Goal: Information Seeking & Learning: Learn about a topic

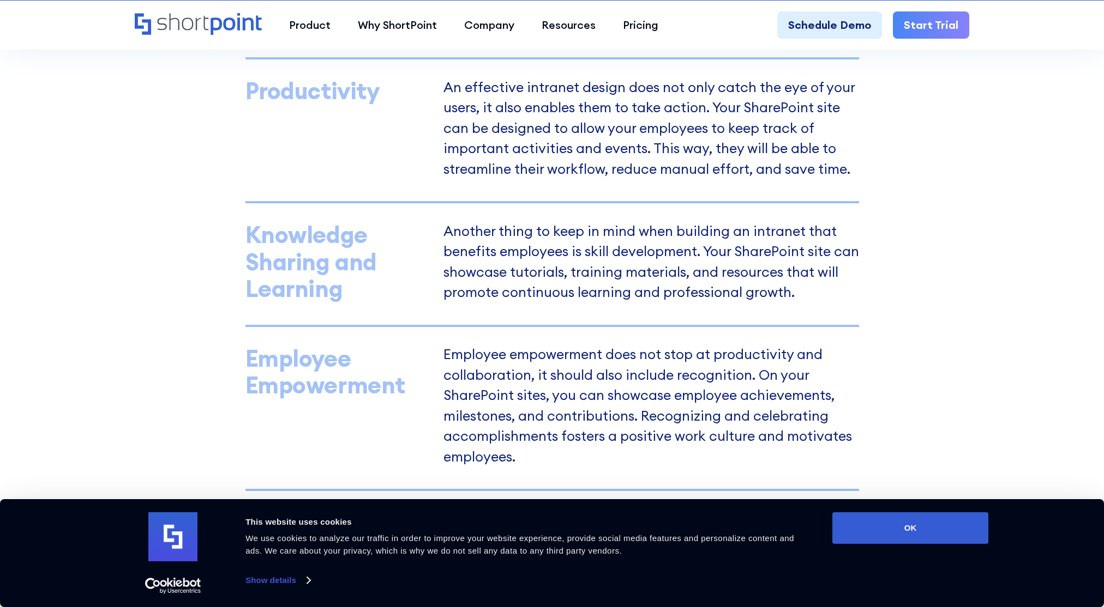
scroll to position [1309, 0]
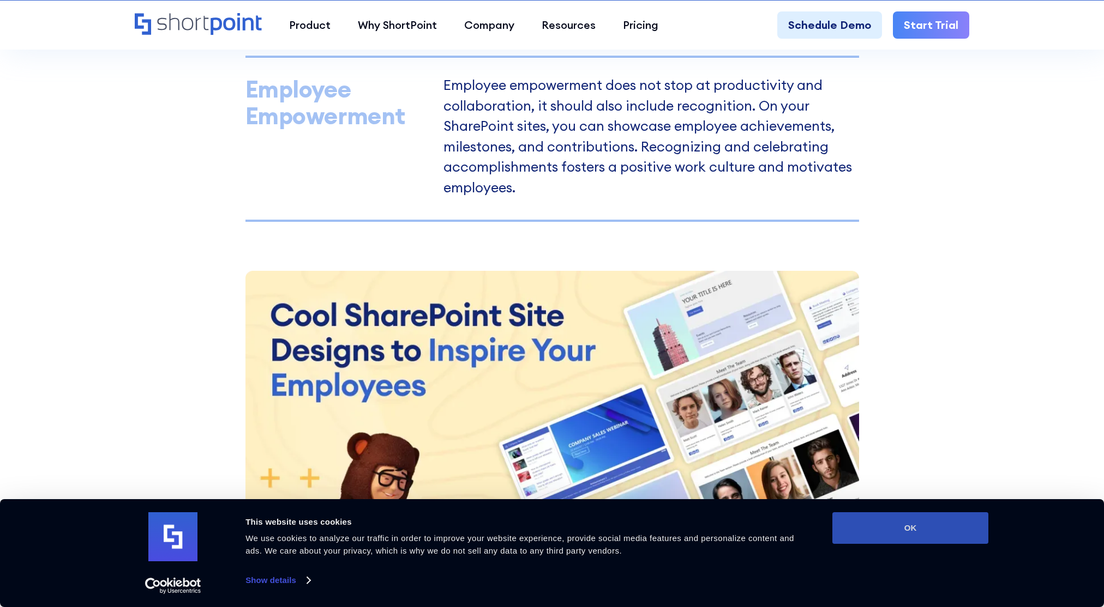
click at [859, 526] on button "OK" at bounding box center [910, 529] width 156 height 32
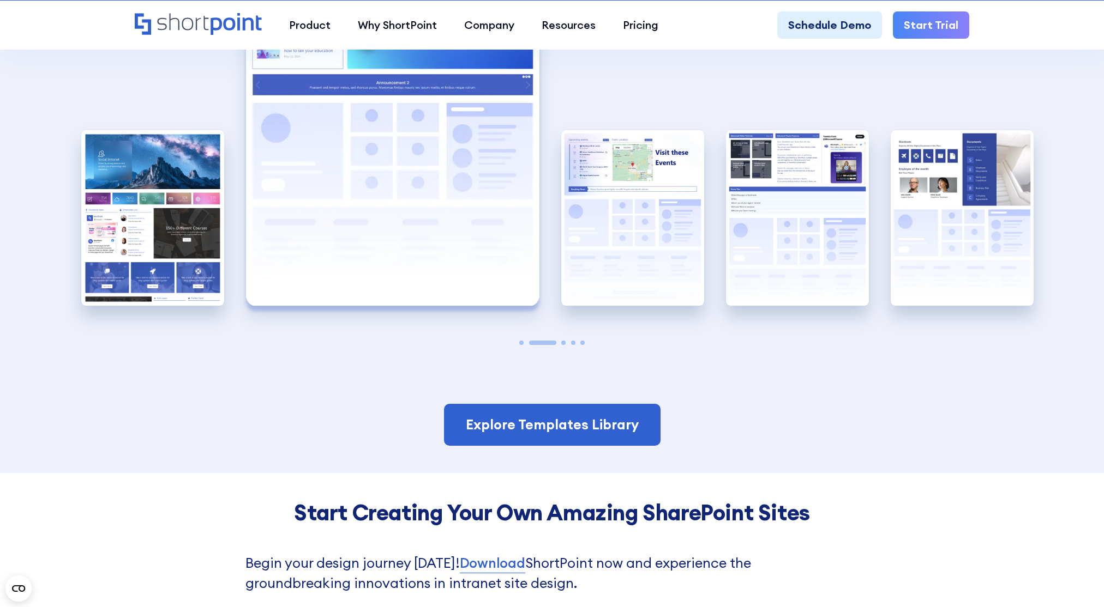
scroll to position [2453, 0]
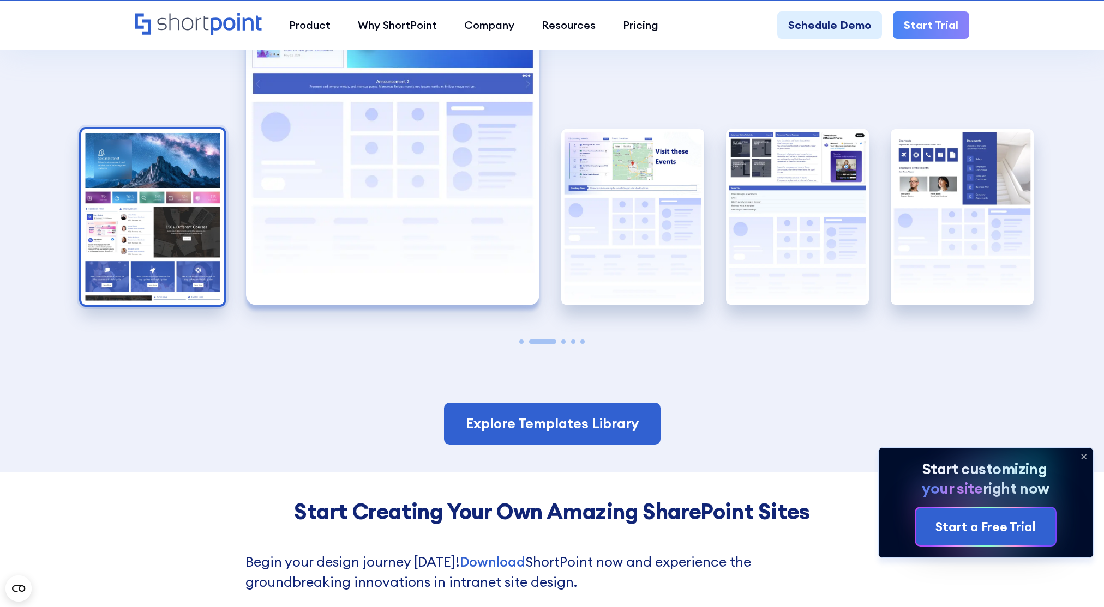
click at [154, 228] on img "1 / 5" at bounding box center [152, 217] width 143 height 176
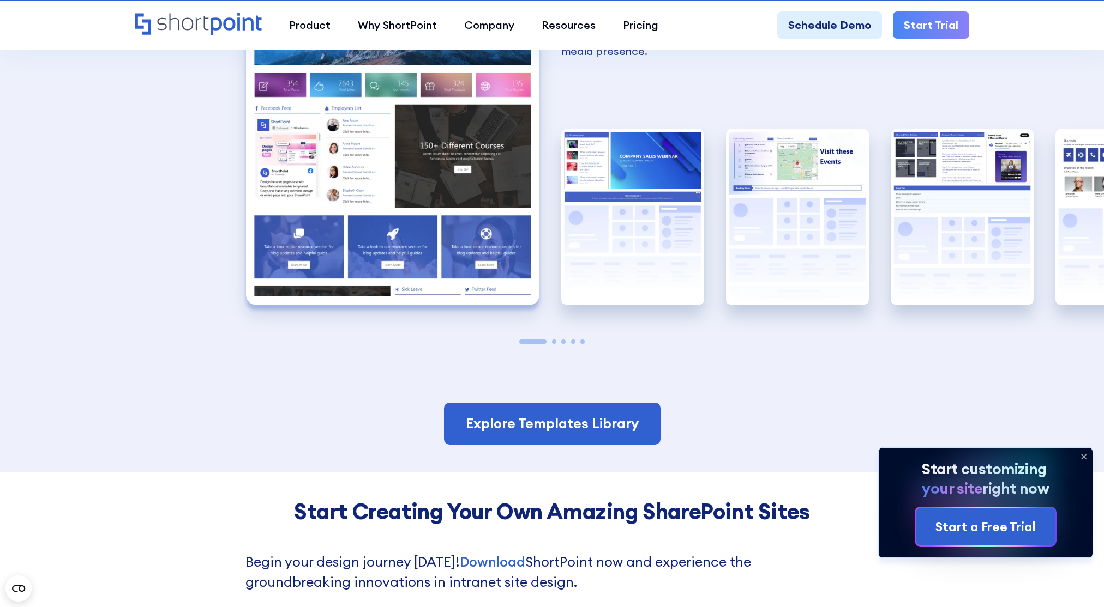
click at [360, 216] on img "1 / 5" at bounding box center [392, 125] width 293 height 360
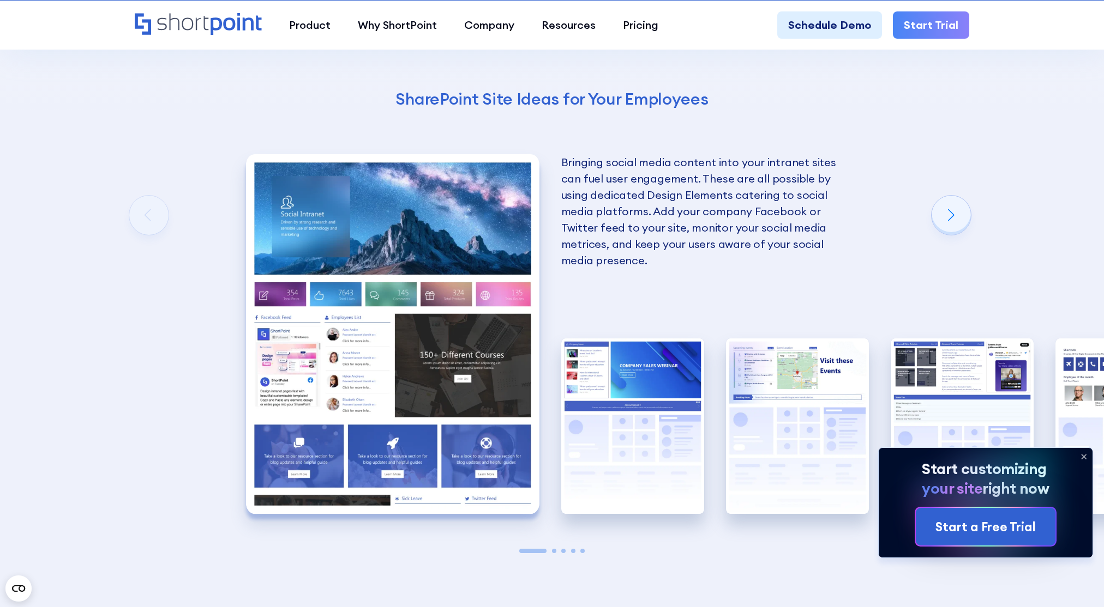
scroll to position [2235, 0]
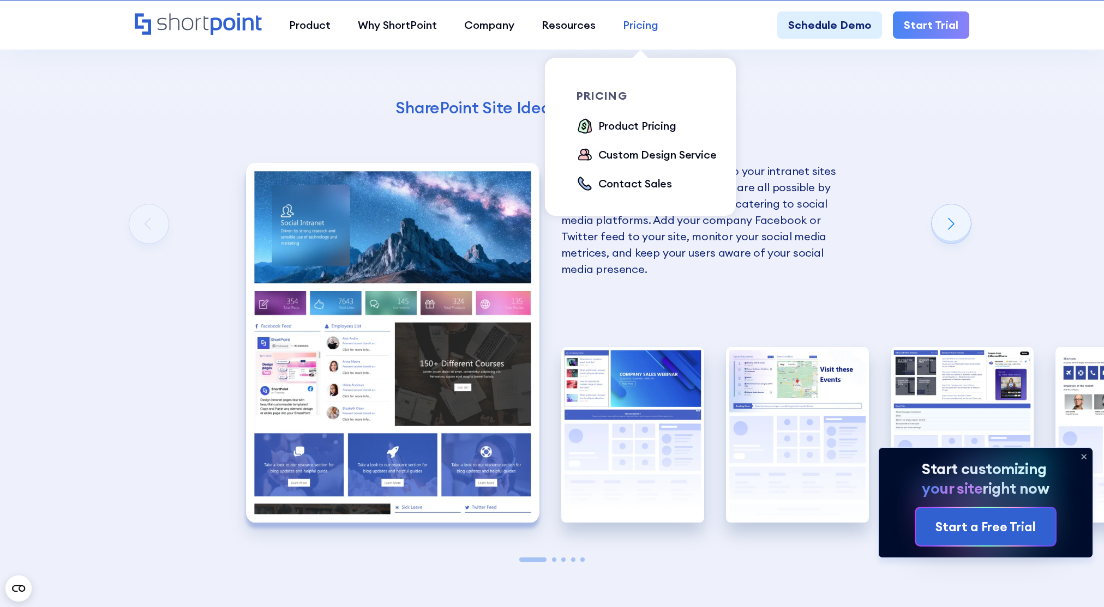
click at [651, 22] on div "Pricing" at bounding box center [640, 25] width 35 height 16
click at [650, 119] on div "Product Pricing" at bounding box center [637, 126] width 78 height 16
